Goal: Task Accomplishment & Management: Complete application form

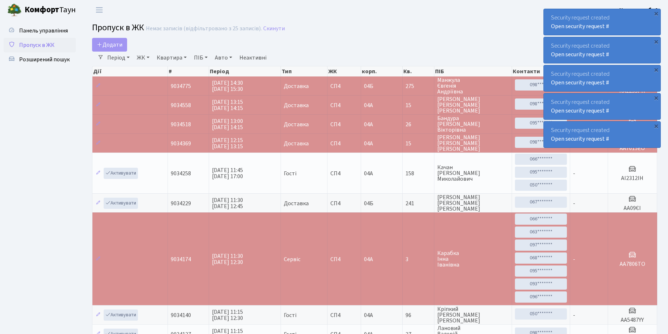
select select "25"
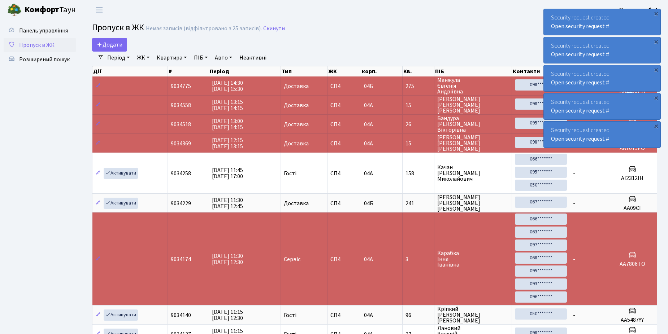
click at [17, 40] on link "Пропуск в ЖК" at bounding box center [40, 45] width 72 height 14
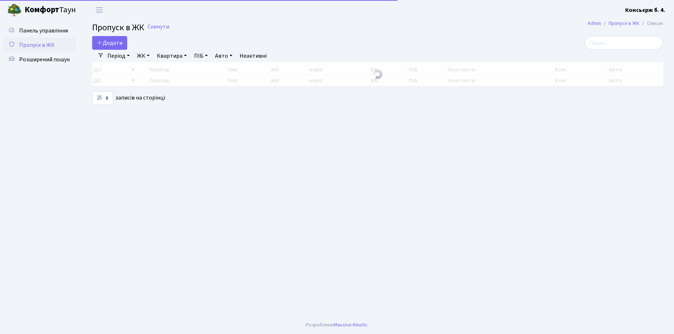
select select "25"
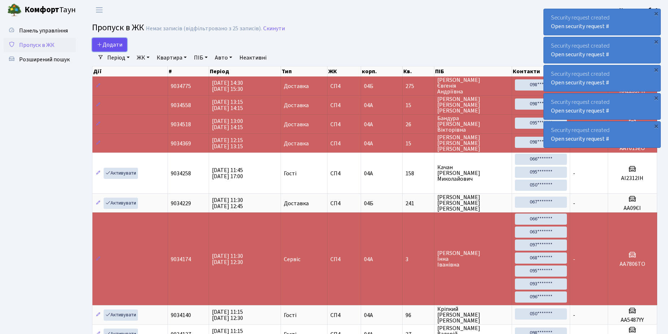
click at [101, 47] on icon at bounding box center [100, 45] width 6 height 6
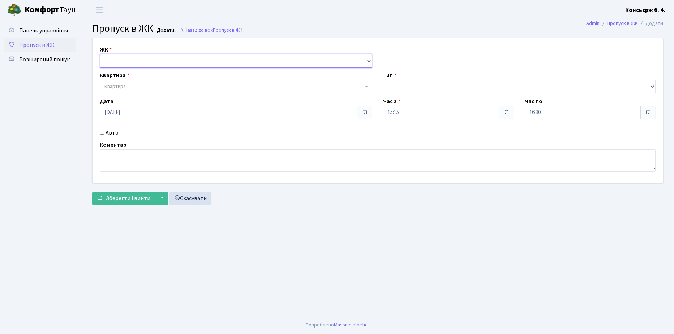
click at [131, 59] on select "- СП4, Столичне шосе, 5" at bounding box center [236, 61] width 272 height 14
select select "325"
click at [100, 54] on select "- СП4, Столичне шосе, 5" at bounding box center [236, 61] width 272 height 14
select select
click at [138, 79] on div "Квартира Квартира" at bounding box center [235, 82] width 283 height 22
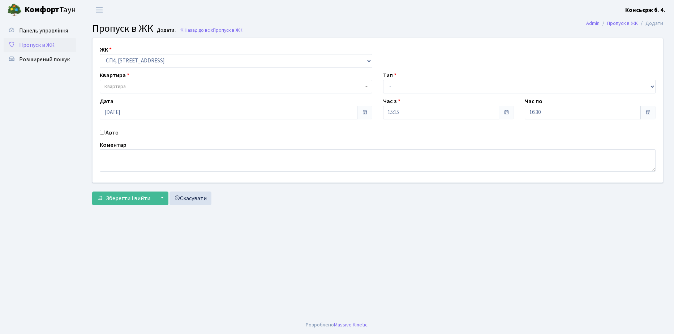
click at [138, 82] on span "Квартира" at bounding box center [236, 87] width 272 height 14
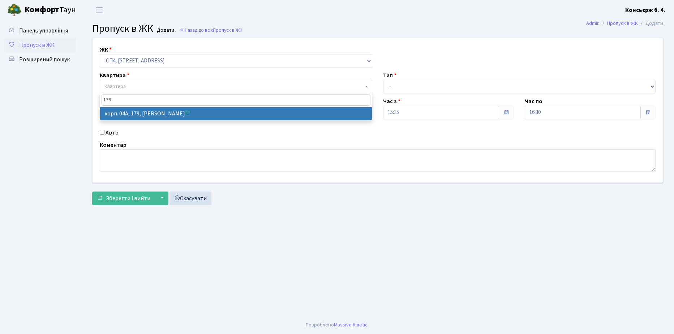
type input "179"
select select "21207"
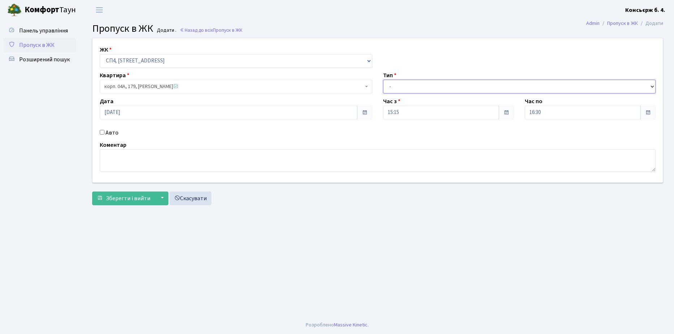
click at [417, 92] on select "- Доставка Таксі Гості Сервіс" at bounding box center [519, 87] width 272 height 14
select select "18"
click at [383, 80] on select "- Доставка Таксі Гості Сервіс" at bounding box center [519, 87] width 272 height 14
click at [99, 131] on div "Авто" at bounding box center [235, 133] width 283 height 9
click at [100, 131] on input "Авто" at bounding box center [102, 132] width 5 height 5
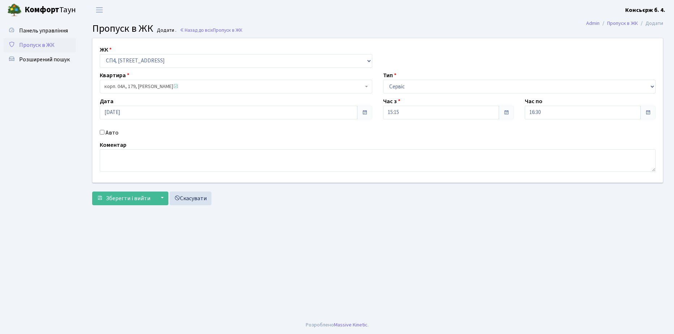
checkbox input "true"
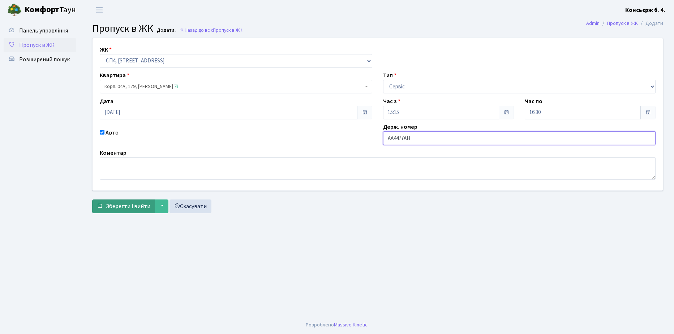
type input "AA4477AH"
click at [128, 203] on span "Зберегти і вийти" at bounding box center [128, 207] width 44 height 8
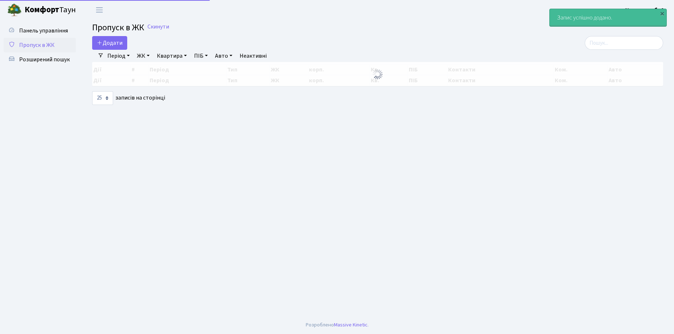
select select "25"
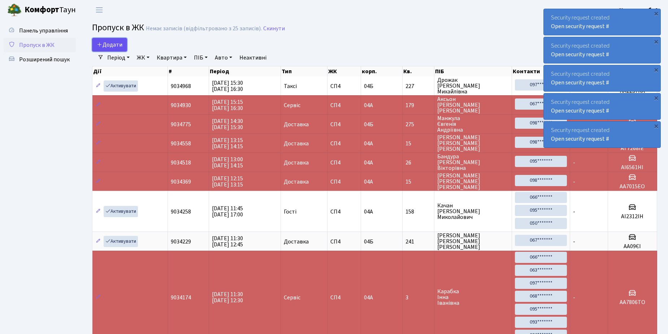
click at [116, 41] on span "Додати" at bounding box center [110, 45] width 26 height 8
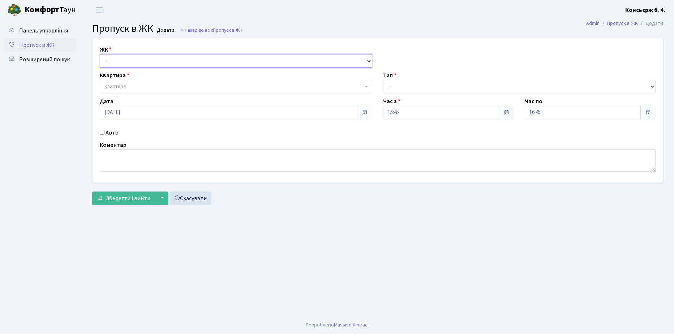
drag, startPoint x: 0, startPoint y: 0, endPoint x: 130, endPoint y: 65, distance: 145.9
click at [130, 59] on select "- [STREET_ADDRESS]" at bounding box center [236, 61] width 272 height 14
select select "325"
click at [100, 54] on select "- [STREET_ADDRESS]" at bounding box center [236, 61] width 272 height 14
select select
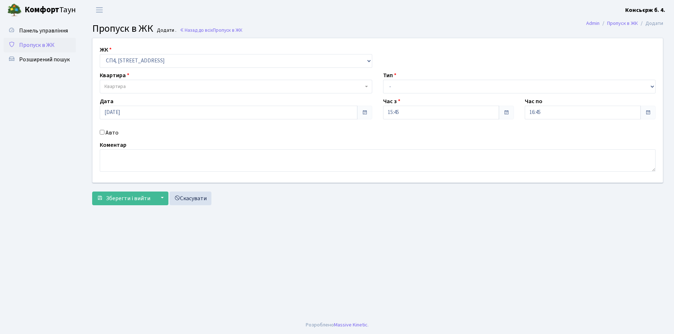
click at [133, 81] on span "Квартира" at bounding box center [236, 87] width 272 height 14
click at [102, 133] on input "Авто" at bounding box center [102, 132] width 5 height 5
checkbox input "true"
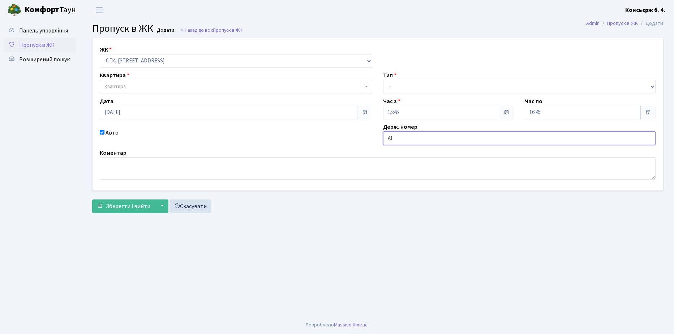
type input "AI"
click at [439, 77] on div "Тип - Доставка Таксі Гості Сервіс" at bounding box center [518, 82] width 283 height 22
click at [435, 85] on select "- Доставка Таксі Гості Сервіс" at bounding box center [519, 87] width 272 height 14
select select "18"
click at [383, 80] on select "- Доставка Таксі Гості Сервіс" at bounding box center [519, 87] width 272 height 14
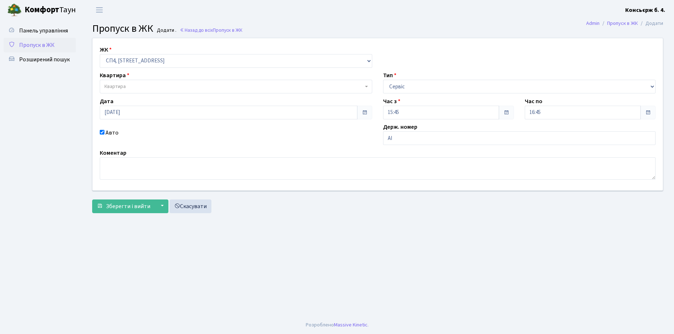
click at [130, 85] on span "Квартира" at bounding box center [233, 86] width 259 height 7
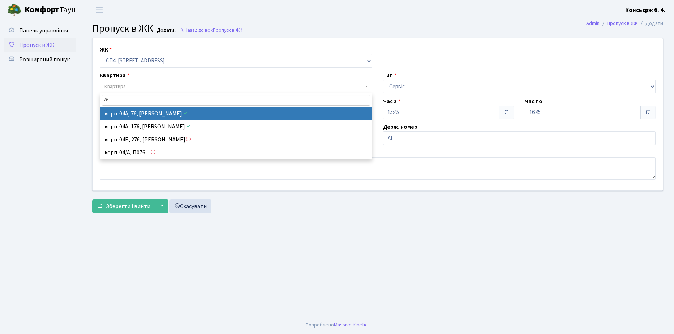
type input "76"
select select "21104"
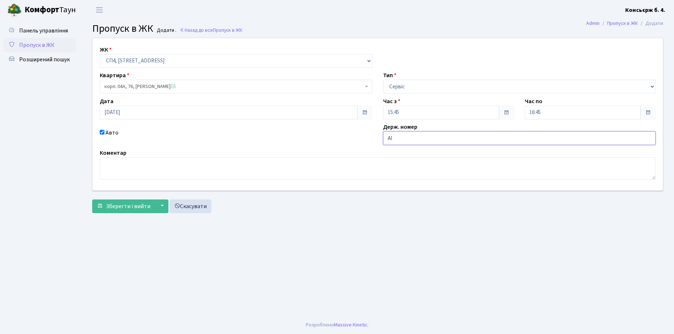
click at [429, 140] on input "AI" at bounding box center [519, 138] width 272 height 14
type input "AI2629PA"
click at [129, 212] on button "Зберегти і вийти" at bounding box center [123, 207] width 63 height 14
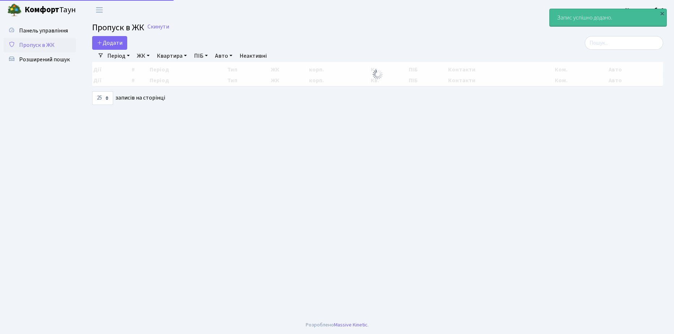
select select "25"
